Goal: Task Accomplishment & Management: Use online tool/utility

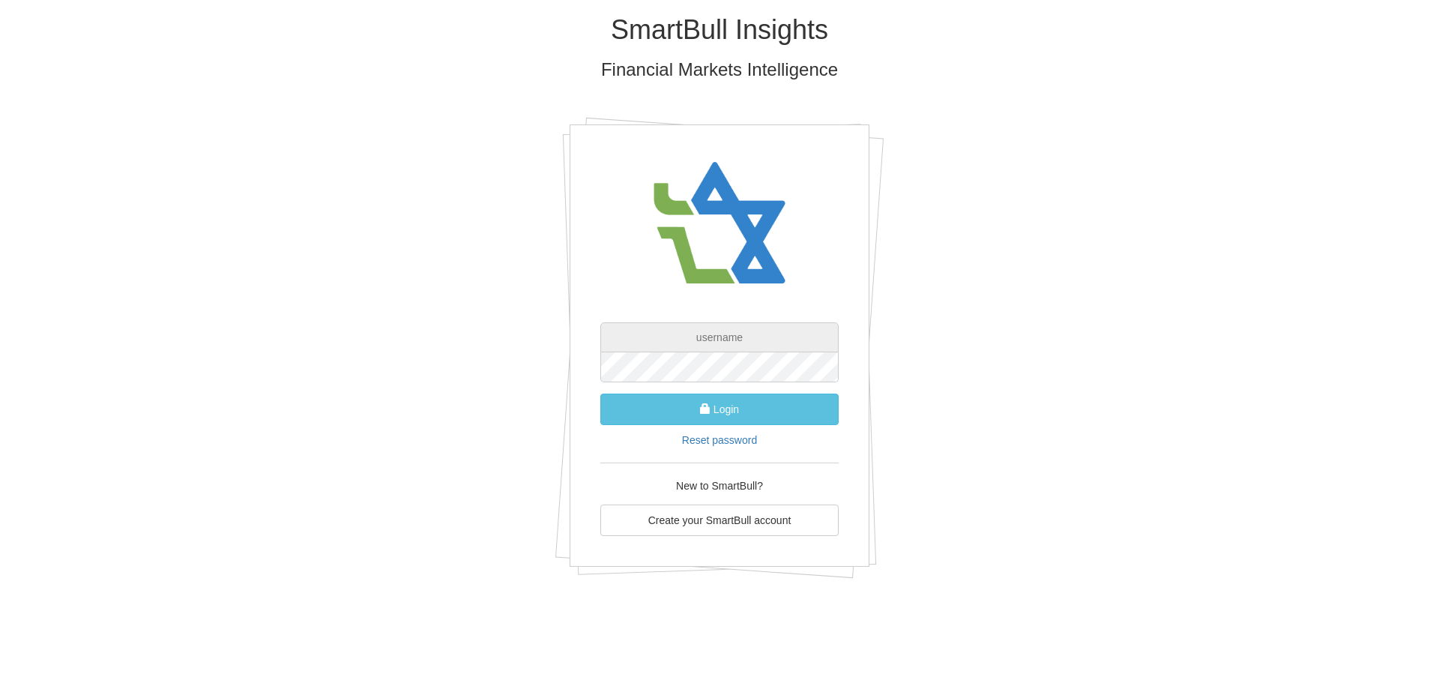
type input "[EMAIL_ADDRESS][DOMAIN_NAME]"
click at [779, 427] on form "[EMAIL_ADDRESS][DOMAIN_NAME] Login Reset password" at bounding box center [719, 384] width 238 height 125
click at [782, 418] on button "Login" at bounding box center [719, 408] width 238 height 31
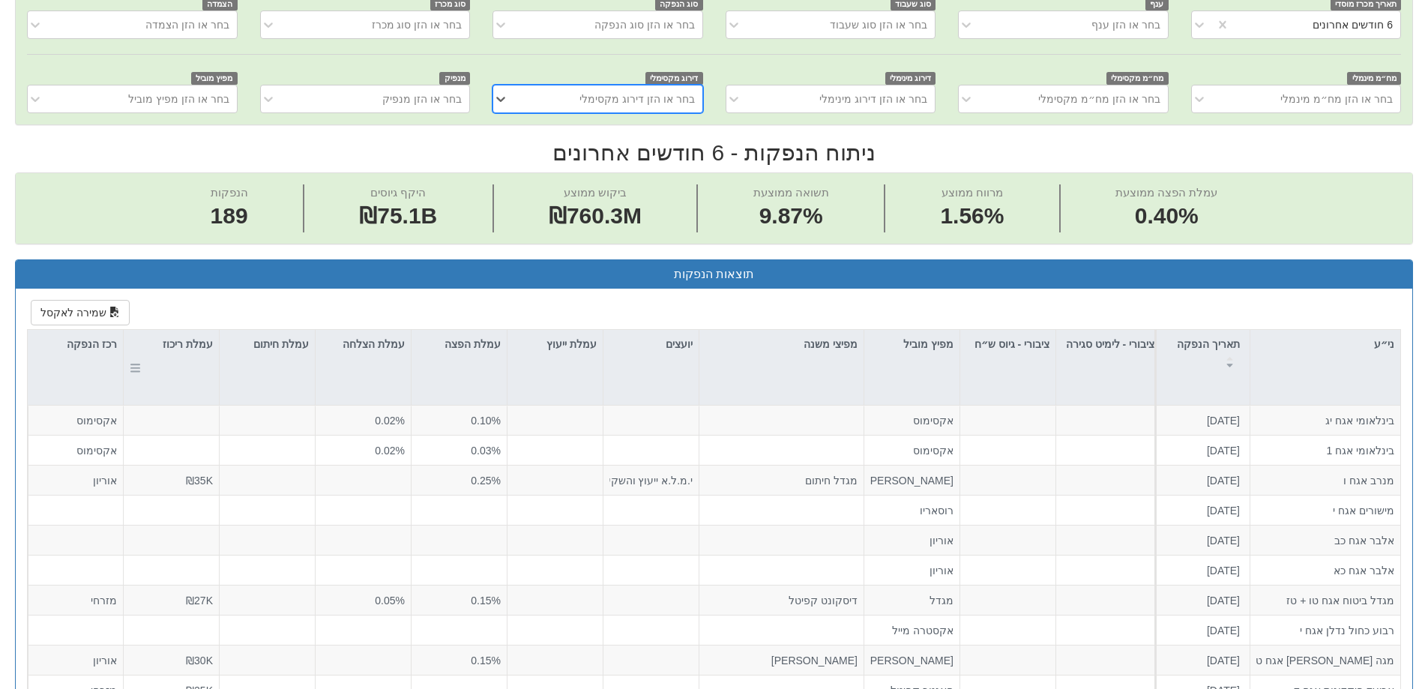
scroll to position [450, 0]
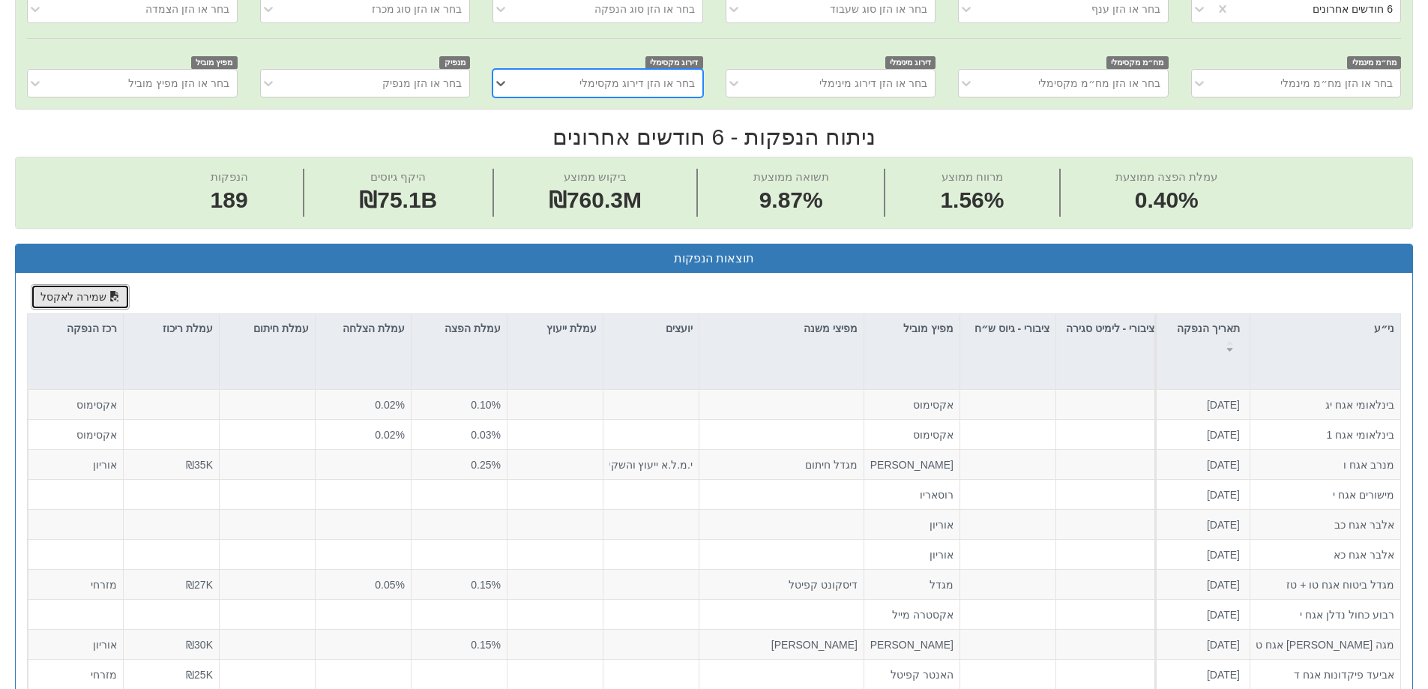
click at [100, 295] on button "שמירה לאקסל" at bounding box center [80, 296] width 99 height 25
